Goal: Communication & Community: Answer question/provide support

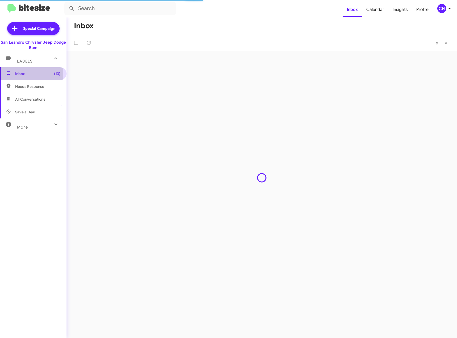
click at [18, 72] on span "Inbox (13)" at bounding box center [37, 73] width 45 height 5
click at [30, 75] on span "Inbox (13)" at bounding box center [37, 73] width 45 height 5
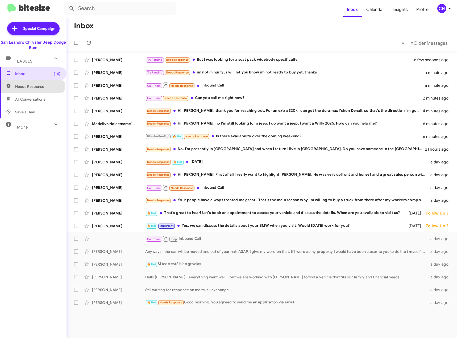
click at [32, 83] on span "Needs Response" at bounding box center [33, 86] width 66 height 13
type input "in:needs-response"
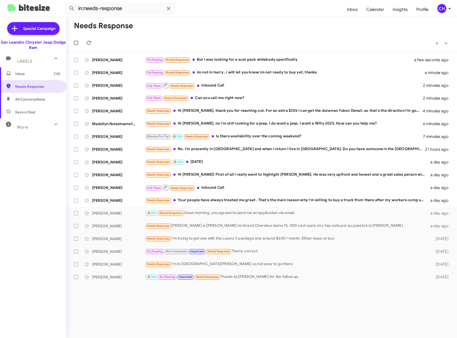
click at [32, 77] on span "Inbox (14)" at bounding box center [33, 73] width 66 height 13
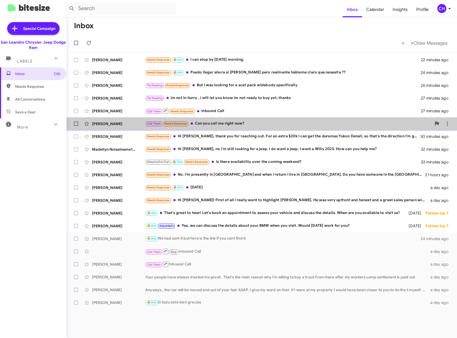
click at [278, 119] on div "[PERSON_NAME] Fix Call Them Needs Response Can you call me right now? 28 minute…" at bounding box center [262, 123] width 382 height 11
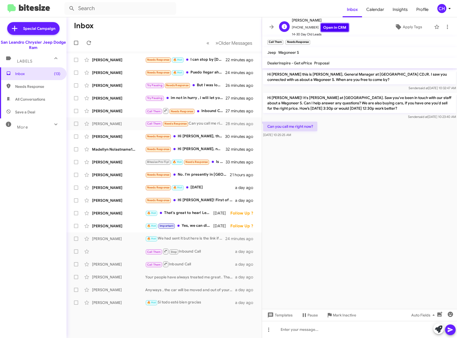
click at [335, 27] on link "Open in CRM" at bounding box center [335, 27] width 28 height 8
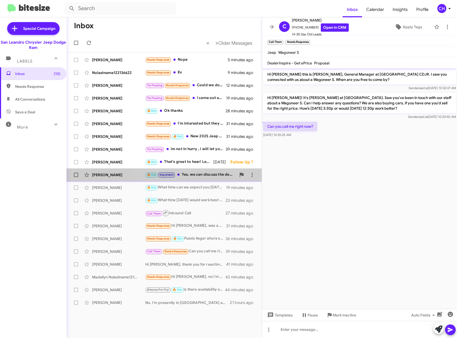
click at [207, 174] on div "🔥 Hot Important Yes, we can discuss the details about your BMW when you visit. …" at bounding box center [190, 174] width 91 height 6
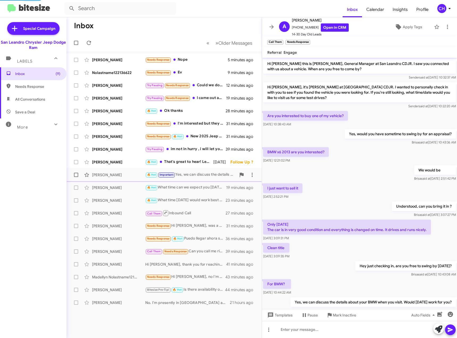
scroll to position [23, 0]
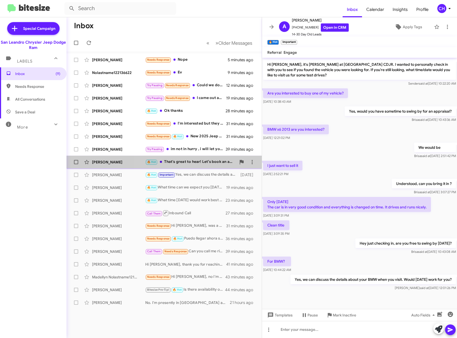
click at [196, 162] on div "🔥 Hot That's great to hear! Let’s book an appointment to assess your vehicle an…" at bounding box center [190, 162] width 91 height 6
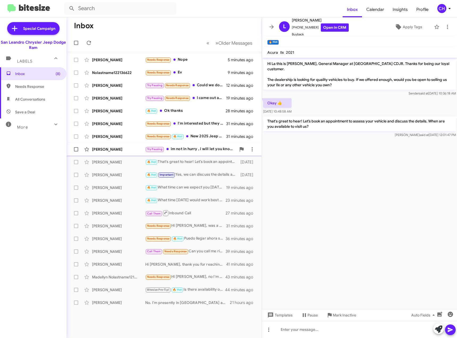
click at [196, 150] on div "Try Pausing im not in hurry , i will let you know im not ready to buy yet, than…" at bounding box center [190, 149] width 91 height 6
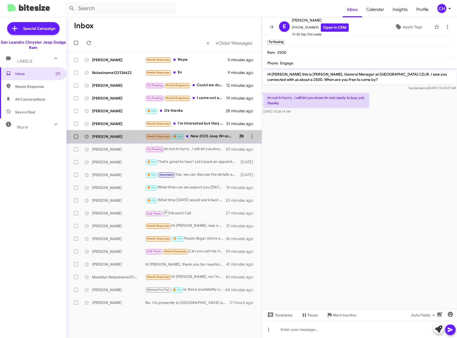
click at [198, 138] on div "Needs Response 🔥 Hot New 2025 Jeep Wrangler Willys Stock: 250805 VIN: [US_VEHIC…" at bounding box center [190, 136] width 91 height 6
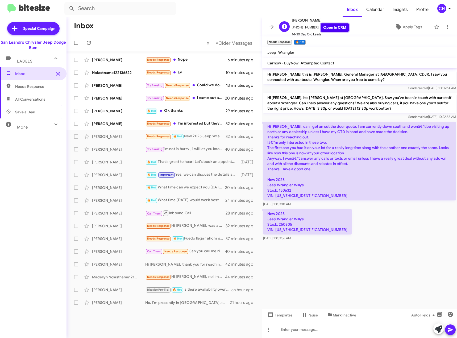
click at [321, 28] on link "Open in CRM" at bounding box center [335, 27] width 28 height 8
click at [355, 322] on div at bounding box center [359, 329] width 195 height 17
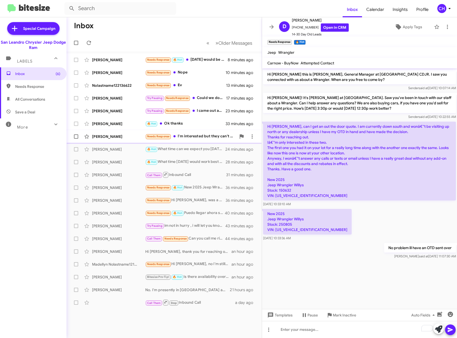
click at [190, 138] on div "Needs Response I'm interested but they can't give me a number for my trade in a…" at bounding box center [190, 136] width 91 height 6
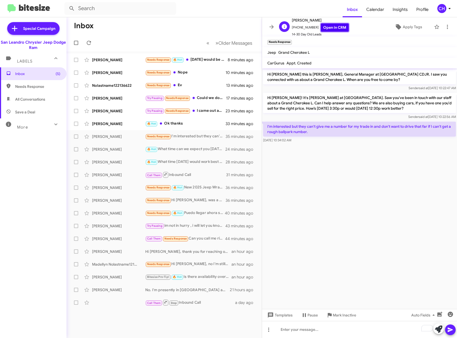
click at [334, 28] on link "Open in CRM" at bounding box center [335, 27] width 28 height 8
click at [366, 199] on cdk-virtual-scroll-viewport "Hi [PERSON_NAME] this is [PERSON_NAME], General Manager at [GEOGRAPHIC_DATA] CD…" at bounding box center [359, 188] width 195 height 240
click at [300, 327] on div "To enrich screen reader interactions, please activate Accessibility in Grammarl…" at bounding box center [359, 329] width 195 height 17
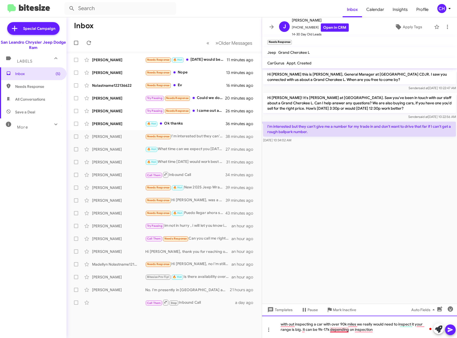
click at [336, 329] on div "with out inspecting a car with over 90k miles we really would need to inspect i…" at bounding box center [359, 326] width 195 height 22
click at [284, 325] on div "with out inspecting a car with over 90k miles we really would need to inspect i…" at bounding box center [359, 326] width 195 height 22
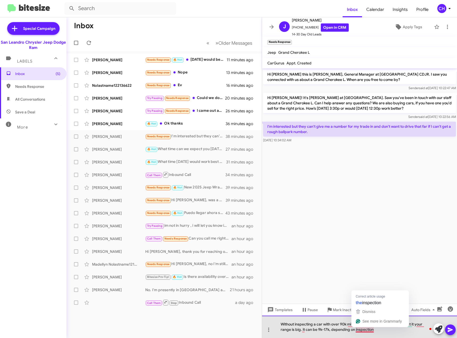
click at [365, 330] on div "Without inspecting a car with over 90k miles we really would need to inspect it…" at bounding box center [359, 326] width 195 height 22
click at [407, 333] on div "Without inspecting a car with over 90k miles we really would need to inspect it…" at bounding box center [359, 326] width 195 height 22
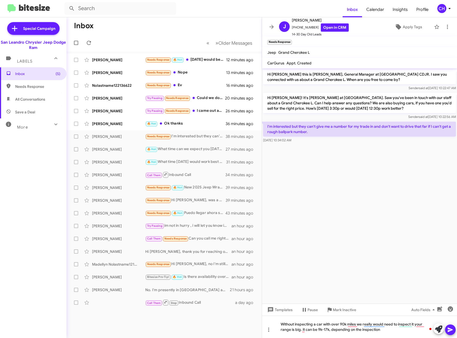
click at [448, 330] on icon at bounding box center [450, 329] width 6 height 6
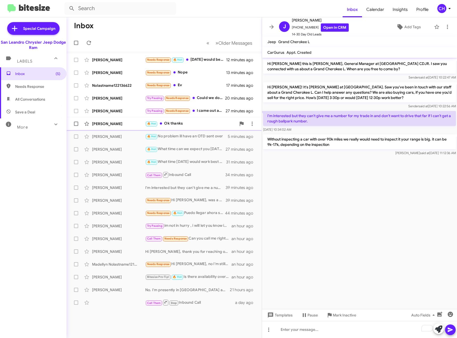
click at [201, 125] on div "🔥 Hot Ok thanks" at bounding box center [190, 123] width 91 height 6
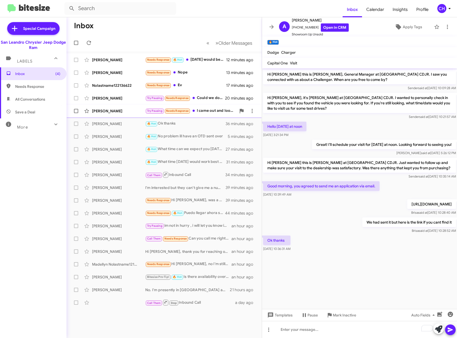
click at [204, 113] on div "Try Pausing Needs Response I came out and looked at it. I'm just not interested…" at bounding box center [190, 111] width 91 height 6
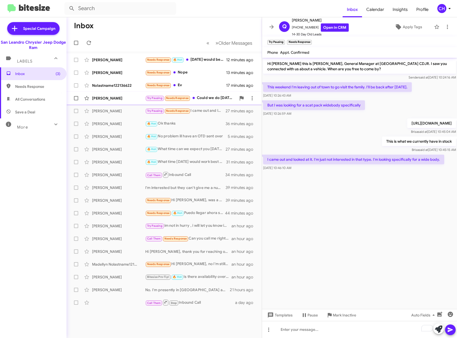
click at [214, 101] on div "[PERSON_NAME] Try Pausing Needs Response Could we do [DATE]? The only thing is …" at bounding box center [164, 98] width 187 height 11
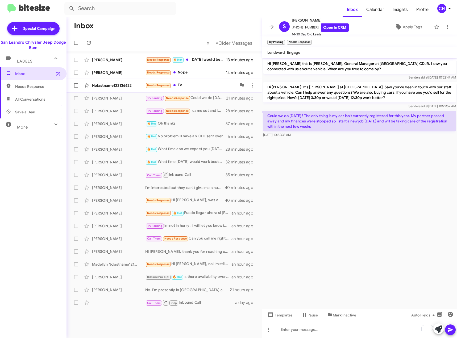
click at [192, 86] on div "Needs Response Ev" at bounding box center [190, 85] width 91 height 6
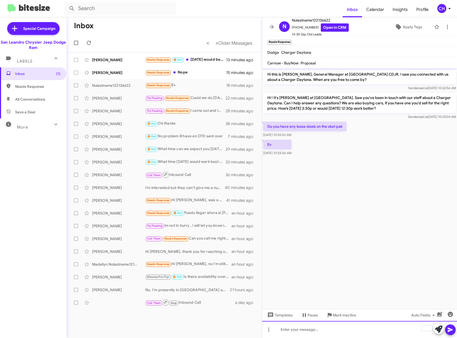
click at [314, 329] on div "To enrich screen reader interactions, please activate Accessibility in Grammarl…" at bounding box center [359, 329] width 195 height 17
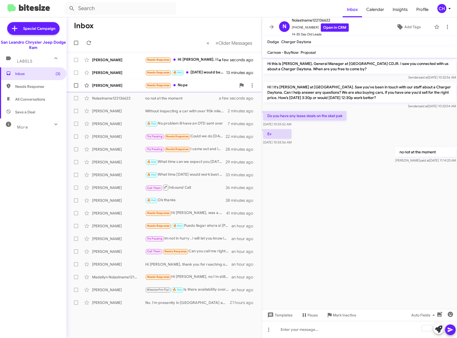
click at [112, 88] on div "[PERSON_NAME]" at bounding box center [118, 85] width 53 height 5
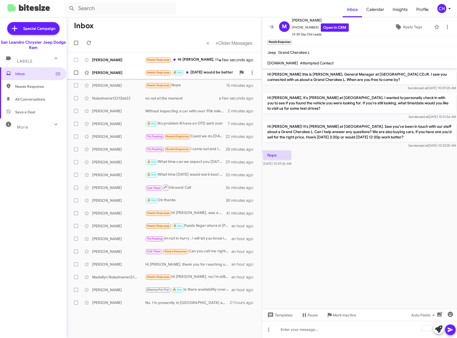
click at [212, 74] on div "Needs Response 🔥 Hot [DATE] would be better" at bounding box center [190, 72] width 91 height 6
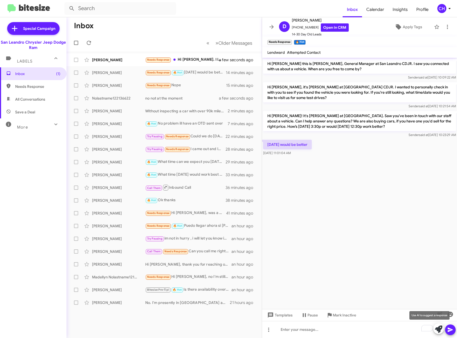
click at [438, 334] on span at bounding box center [438, 329] width 7 height 12
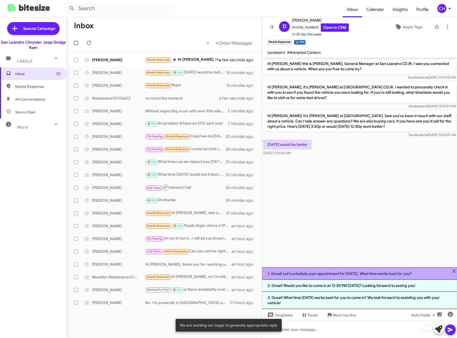
click at [344, 271] on li "1. Great! Let's schedule your appointment for [DATE]. What time works best for …" at bounding box center [359, 273] width 195 height 12
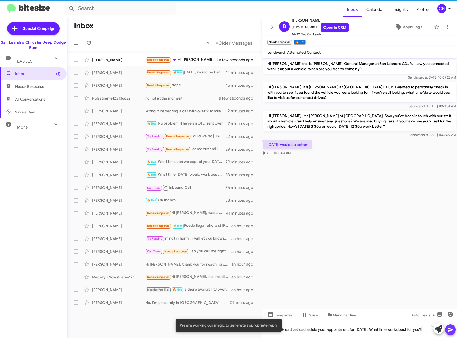
click at [448, 329] on icon at bounding box center [450, 329] width 6 height 6
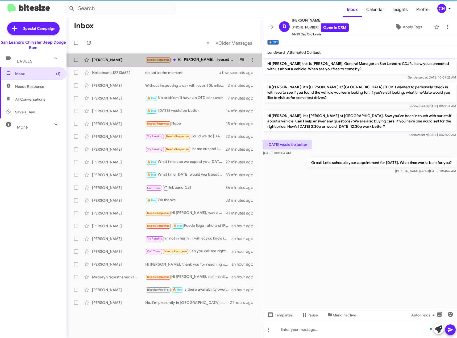
click at [208, 60] on div "Needs Response Hi [PERSON_NAME]. I leased a jeep from the dealership in [DATE].…" at bounding box center [190, 60] width 91 height 6
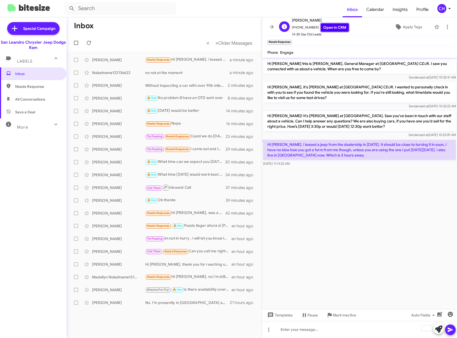
click at [331, 26] on link "Open in CRM" at bounding box center [335, 27] width 28 height 8
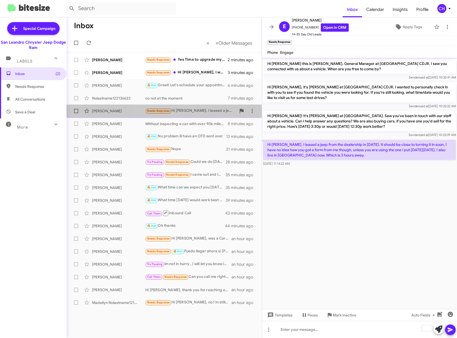
click at [186, 113] on div "Needs Response Hi [PERSON_NAME]. I leased a jeep from the dealership in [DATE].…" at bounding box center [190, 111] width 91 height 6
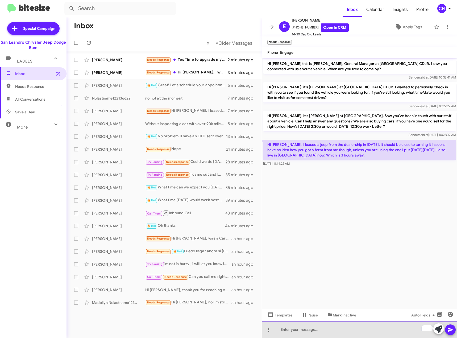
click at [319, 327] on div "To enrich screen reader interactions, please activate Accessibility in Grammarl…" at bounding box center [359, 329] width 195 height 17
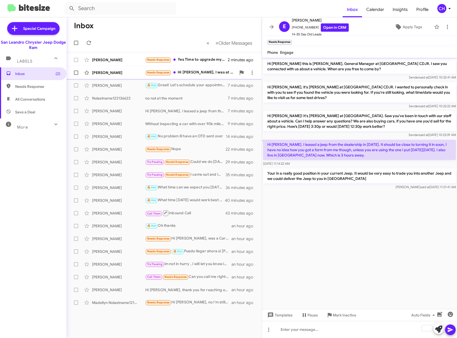
click at [199, 68] on div "[PERSON_NAME] Needs Response Hi [PERSON_NAME], I was at 31,000 out the door wit…" at bounding box center [164, 72] width 187 height 11
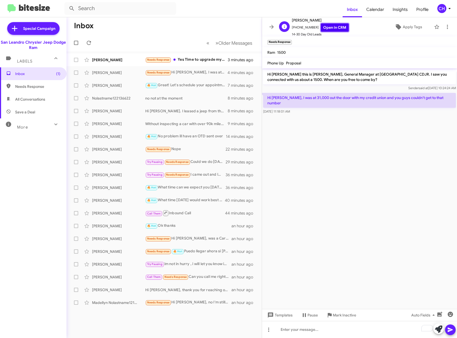
click at [338, 28] on link "Open in CRM" at bounding box center [335, 27] width 28 height 8
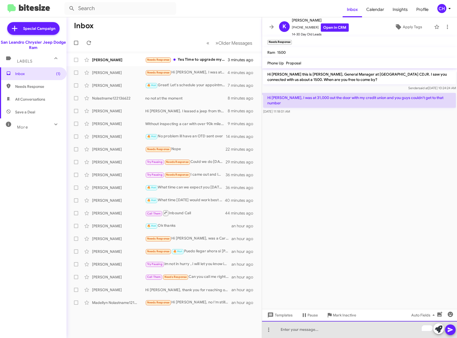
click at [362, 328] on div "To enrich screen reader interactions, please activate Accessibility in Grammarl…" at bounding box center [359, 329] width 195 height 17
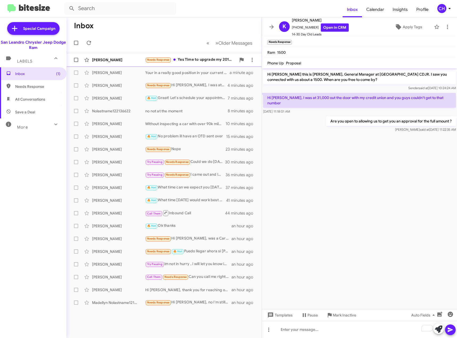
click at [192, 60] on div "Needs Response Yes Time to upgrade my 2018 Laramie before the end of the year W…" at bounding box center [190, 60] width 91 height 6
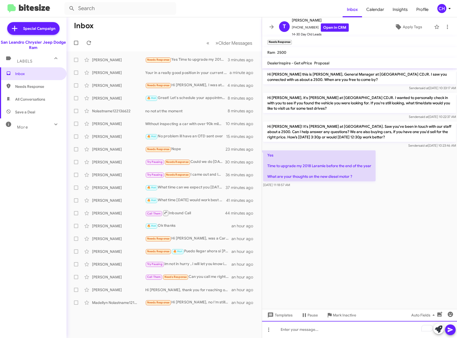
click at [362, 325] on div "To enrich screen reader interactions, please activate Accessibility in Grammarl…" at bounding box center [359, 329] width 195 height 17
click at [309, 331] on div "The engine is great they all have the HO 6.7 now and an" at bounding box center [359, 329] width 195 height 17
click at [388, 326] on div "The engine is great, they all have the HO 6.7 now and an" at bounding box center [359, 329] width 195 height 17
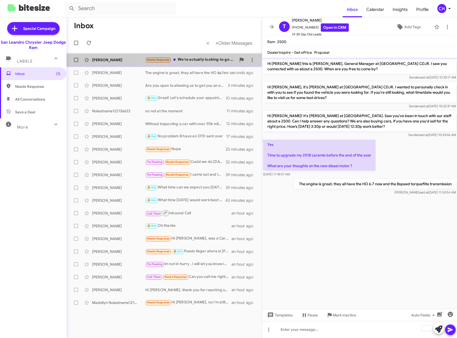
click at [197, 58] on div "Needs Response We're actually looking to go back down to 1 car. So I'm not in t…" at bounding box center [190, 60] width 91 height 6
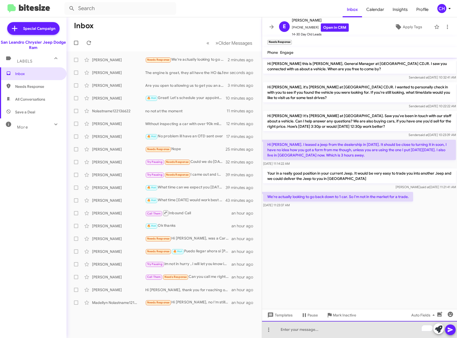
click at [317, 327] on div "To enrich screen reader interactions, please activate Accessibility in Grammarl…" at bounding box center [359, 329] width 195 height 17
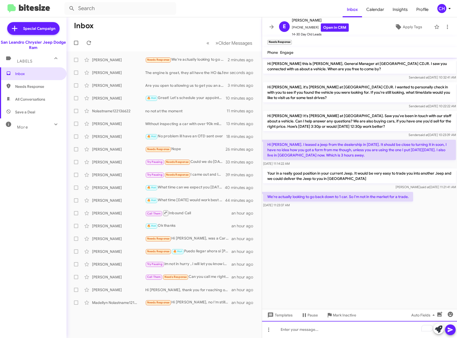
click at [348, 331] on div "To enrich screen reader interactions, please activate Accessibility in Grammarl…" at bounding box center [359, 329] width 195 height 17
